Goal: Task Accomplishment & Management: Use online tool/utility

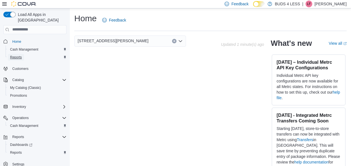
click at [21, 55] on span "Reports" at bounding box center [16, 57] width 12 height 4
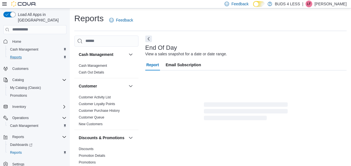
scroll to position [10, 0]
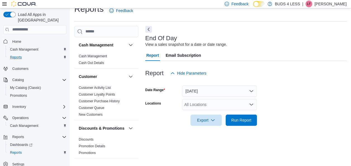
click at [252, 107] on div "All Locations" at bounding box center [219, 104] width 75 height 11
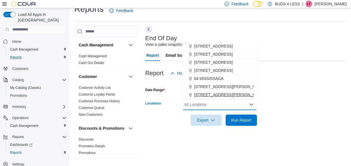
click at [240, 93] on span "7500 LUNDY'S LANE UNIT C14-E" at bounding box center [229, 95] width 71 height 6
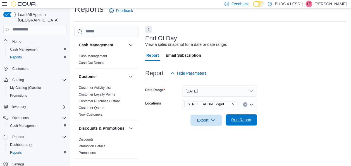
click at [236, 124] on span "Run Report" at bounding box center [241, 119] width 25 height 11
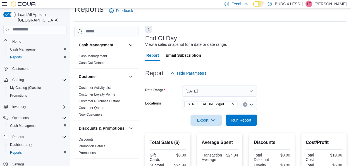
scroll to position [145, 0]
